Goal: Task Accomplishment & Management: Manage account settings

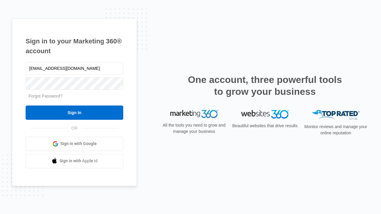
type input "[EMAIL_ADDRESS][DOMAIN_NAME]"
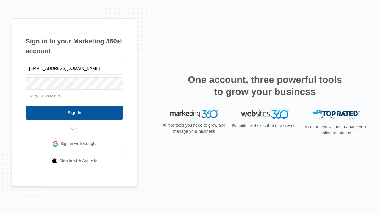
click at [74, 112] on input "Sign In" at bounding box center [75, 113] width 98 height 14
